Goal: Find specific page/section

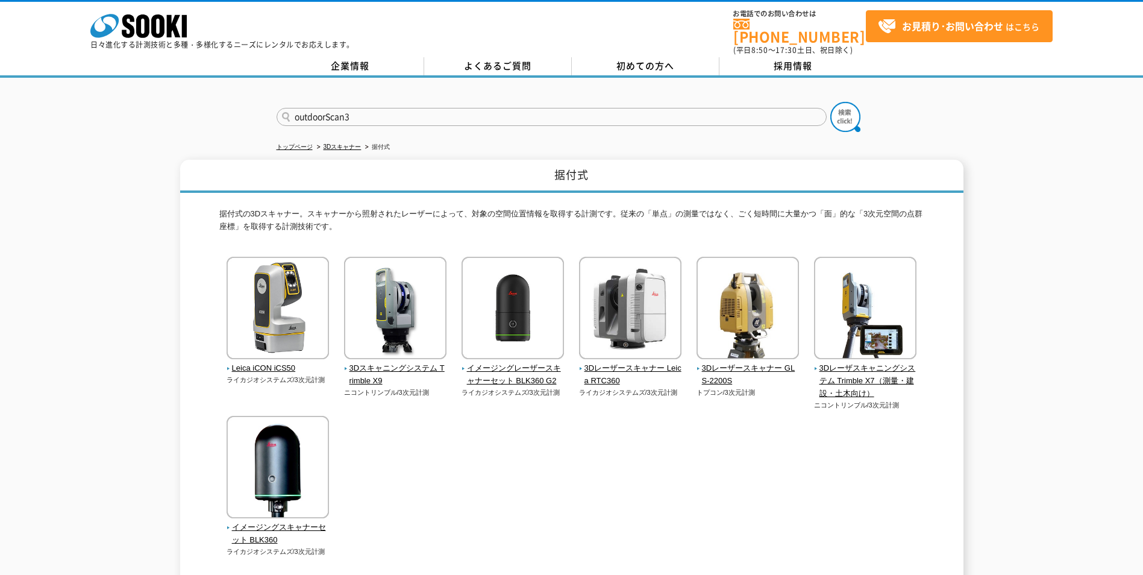
type input "outdoorScan3"
click at [847, 111] on img at bounding box center [846, 117] width 30 height 30
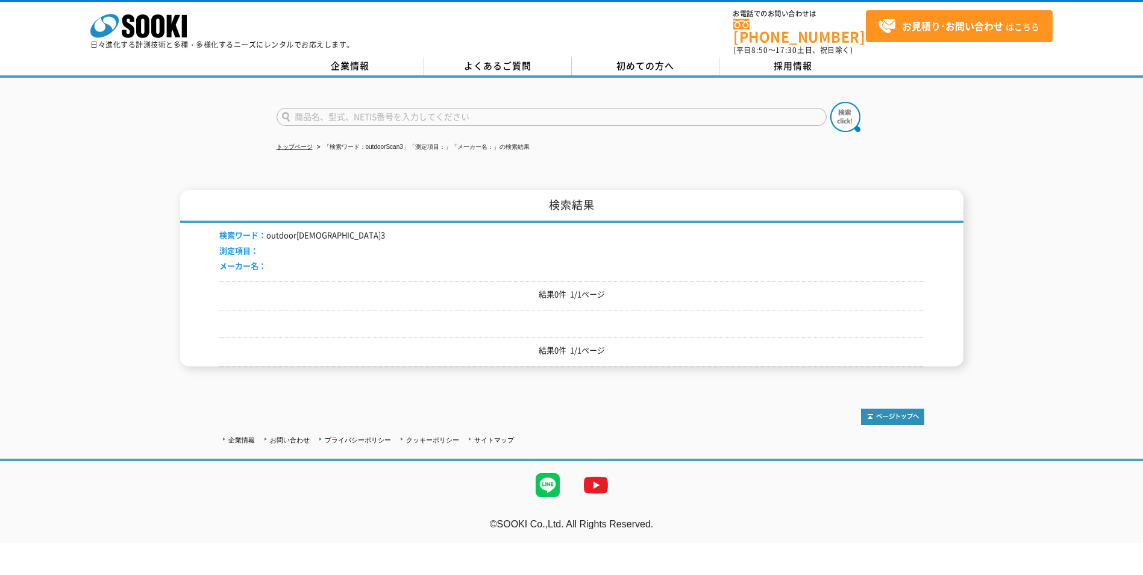
click at [125, 121] on div at bounding box center [571, 107] width 1143 height 58
